Goal: Information Seeking & Learning: Learn about a topic

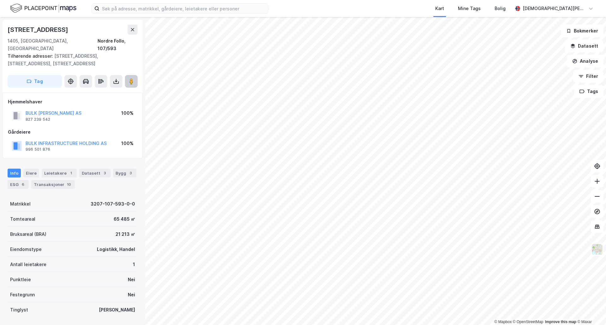
click at [134, 78] on icon at bounding box center [131, 81] width 6 height 6
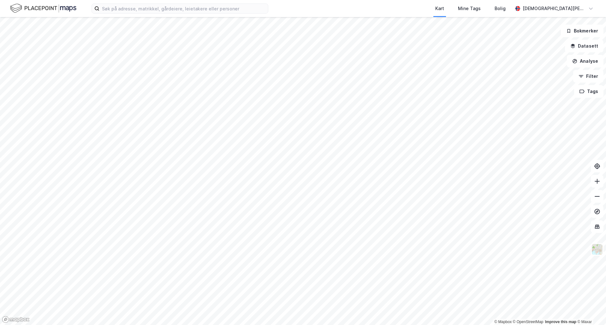
click at [391, 17] on div "Kart Mine Tags Bolig Christian Westad © Mapbox © OpenStreetMap Improve this map…" at bounding box center [303, 162] width 606 height 325
